Goal: Find specific page/section: Find specific page/section

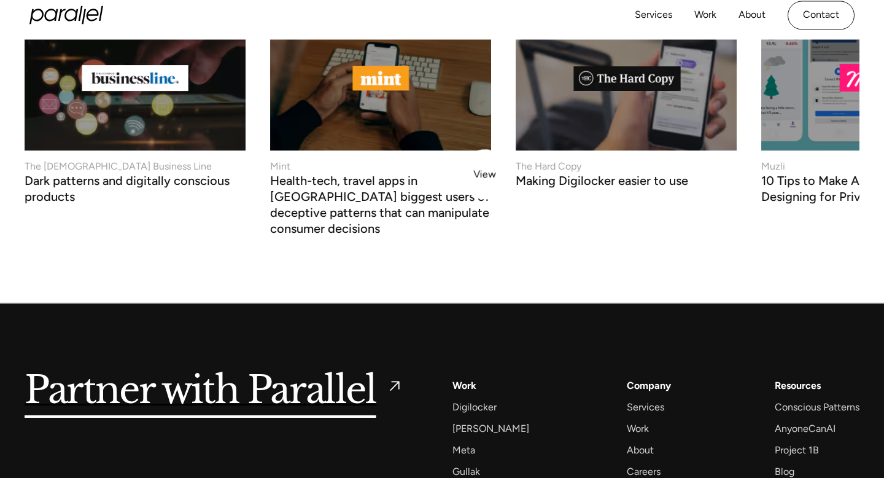
scroll to position [5250, 0]
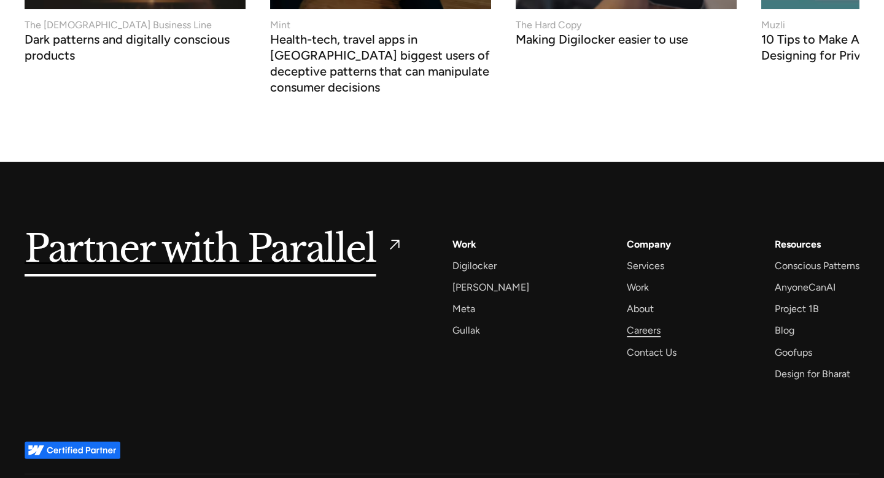
click at [628, 322] on div "Careers" at bounding box center [644, 330] width 34 height 17
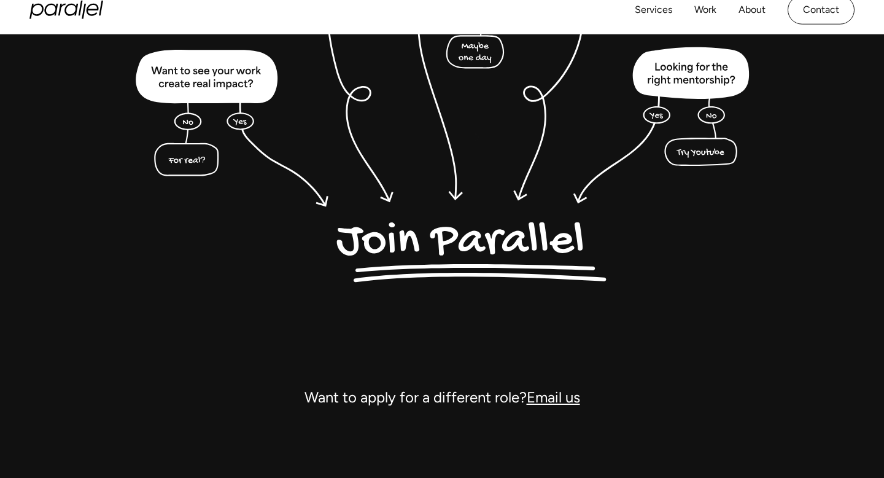
scroll to position [3126, 0]
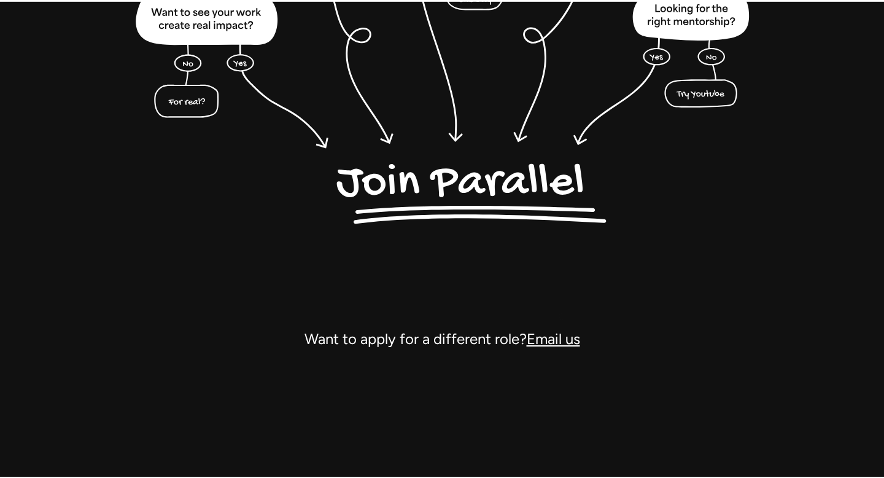
click at [547, 340] on link "Email us" at bounding box center [553, 339] width 53 height 18
click at [549, 342] on link "Email us" at bounding box center [553, 339] width 53 height 18
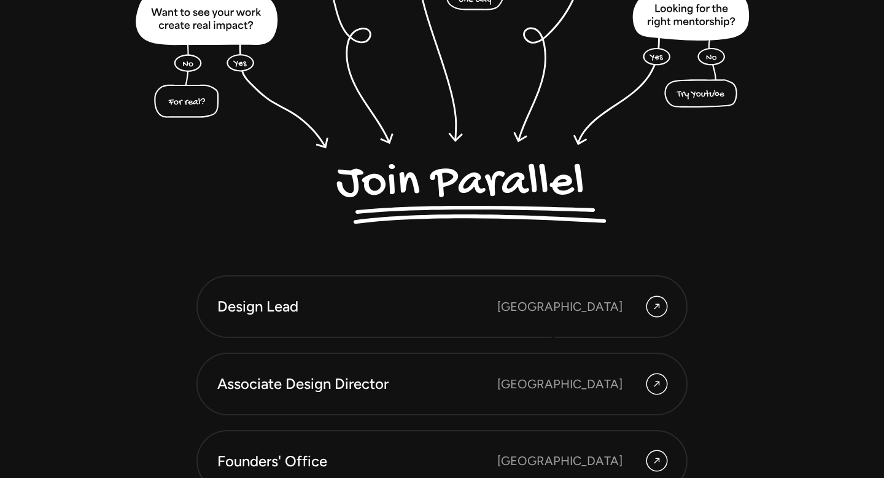
click at [553, 340] on div "Design Lead [GEOGRAPHIC_DATA] Associate Design Director [GEOGRAPHIC_DATA] Found…" at bounding box center [442, 460] width 491 height 371
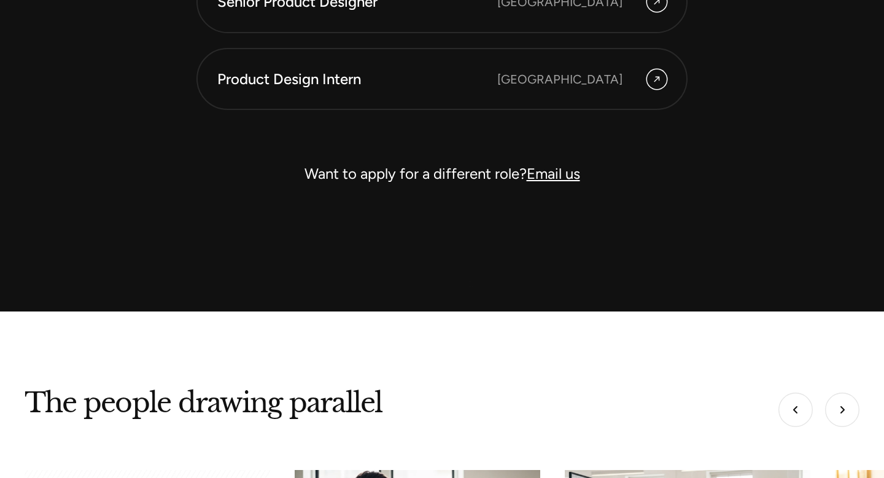
scroll to position [3661, 0]
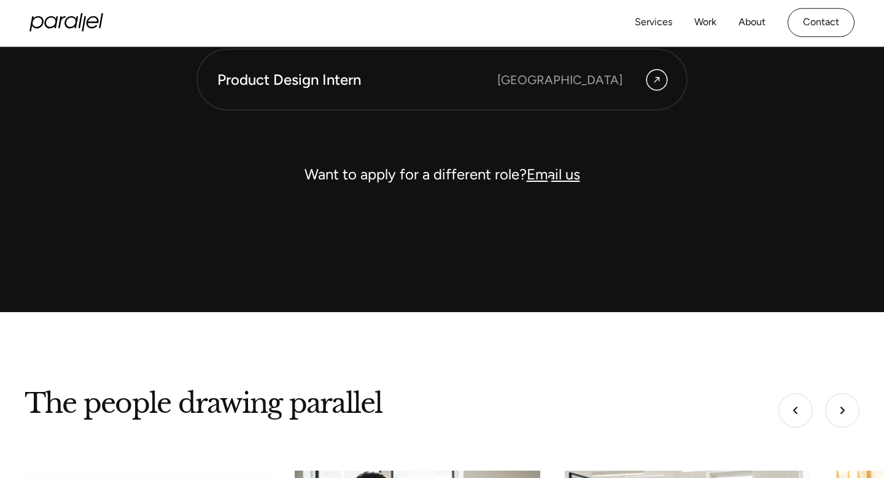
click at [549, 179] on link "Email us" at bounding box center [553, 174] width 53 height 18
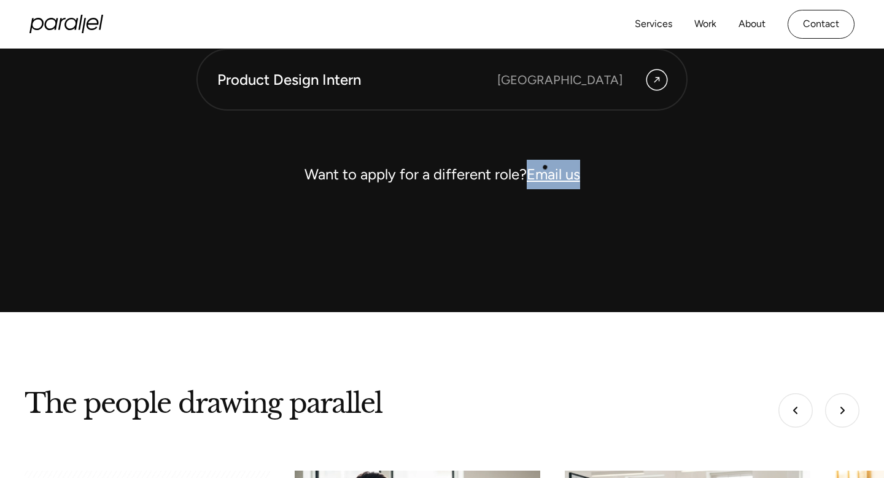
click at [547, 173] on link "Email us" at bounding box center [553, 174] width 53 height 18
click at [560, 174] on link "Email us" at bounding box center [553, 174] width 53 height 18
click at [550, 179] on link "Email us" at bounding box center [553, 174] width 53 height 18
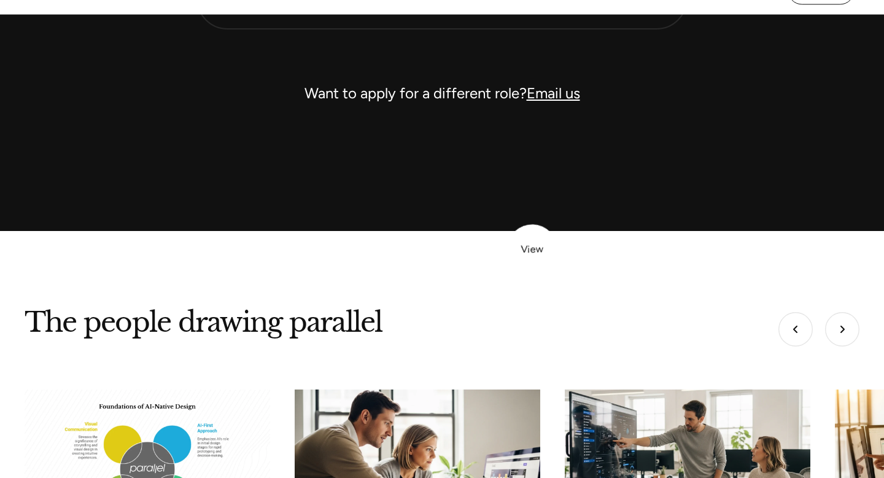
scroll to position [3613, 0]
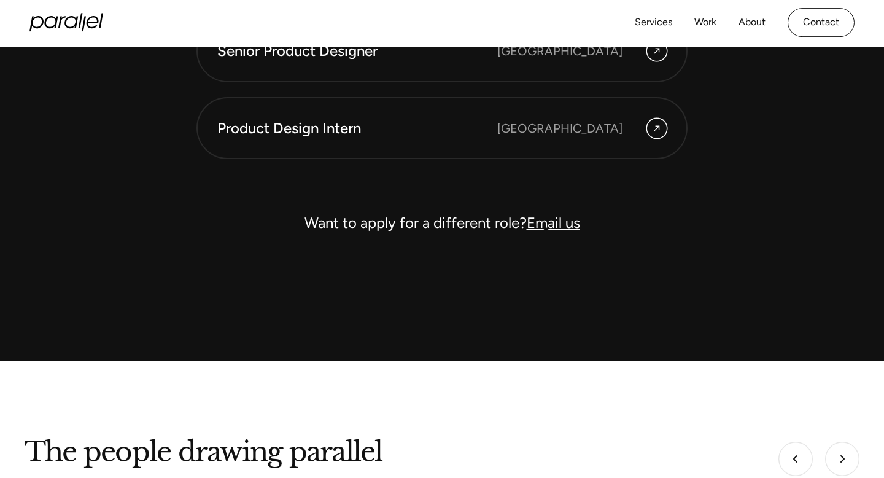
click at [547, 229] on link "Email us" at bounding box center [553, 223] width 53 height 18
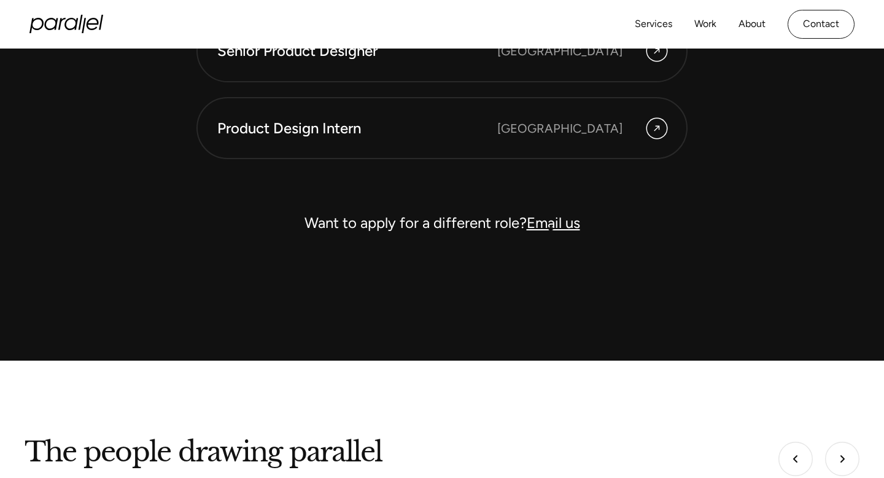
click at [557, 227] on link "Email us" at bounding box center [553, 223] width 53 height 18
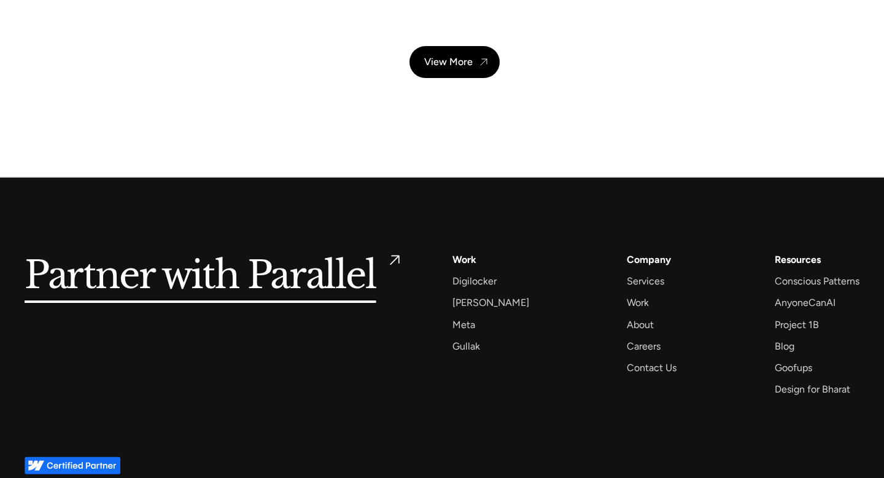
scroll to position [4296, 0]
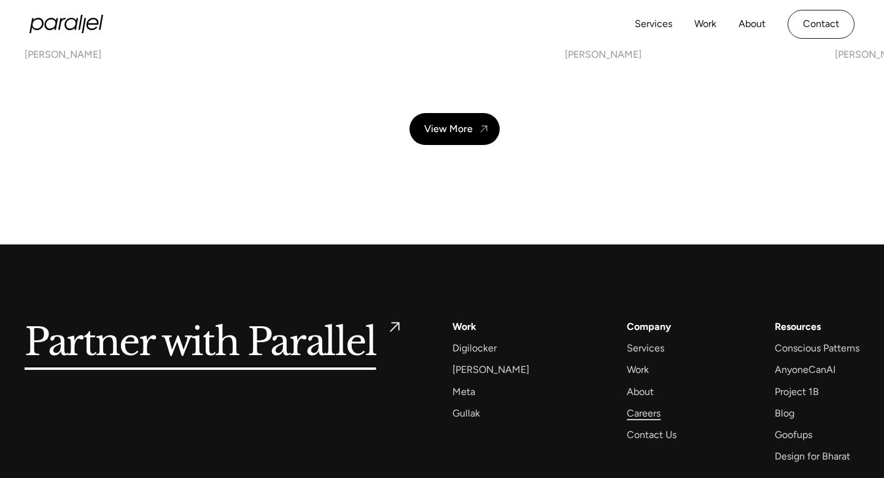
click at [627, 420] on div "Careers" at bounding box center [644, 413] width 34 height 17
